Goal: Navigation & Orientation: Find specific page/section

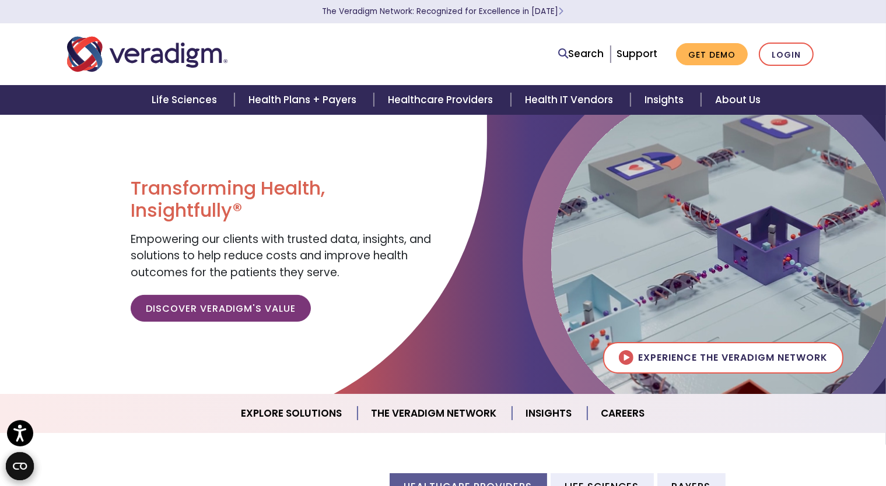
click at [96, 83] on nav "Search Support Get Demo Login" at bounding box center [443, 54] width 886 height 62
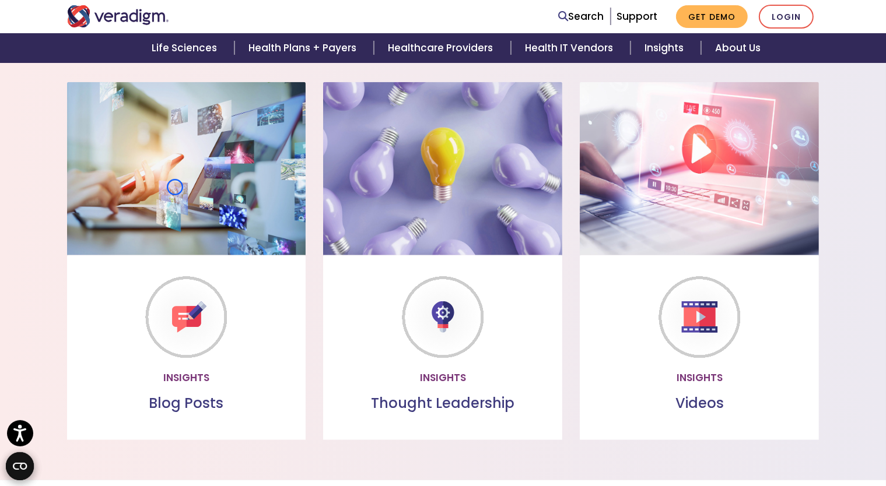
scroll to position [971, 0]
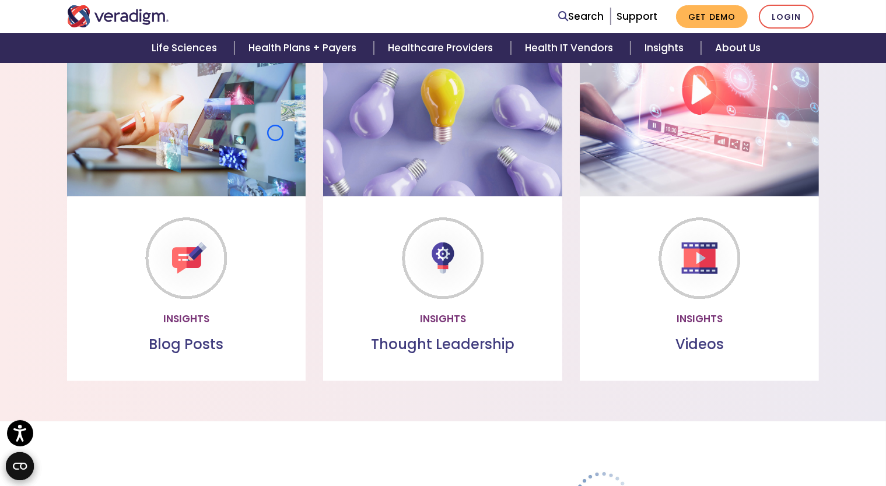
click at [96, 337] on h3 "Blog Posts" at bounding box center [186, 345] width 220 height 17
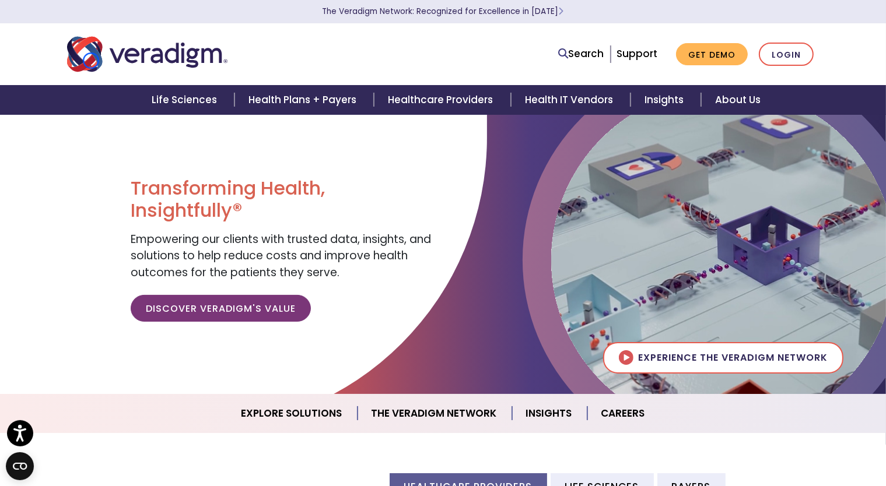
click at [91, 61] on img "Veradigm logo" at bounding box center [147, 54] width 160 height 38
